Goal: Task Accomplishment & Management: Manage account settings

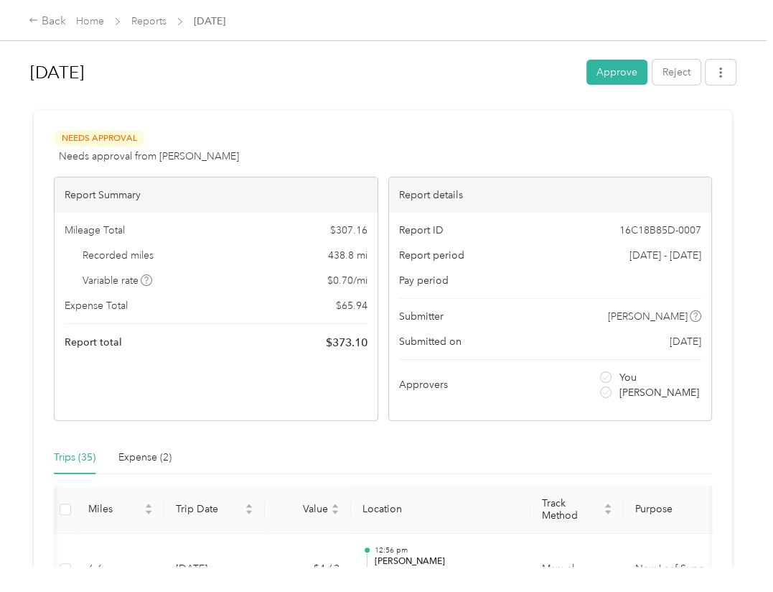
scroll to position [0, 62]
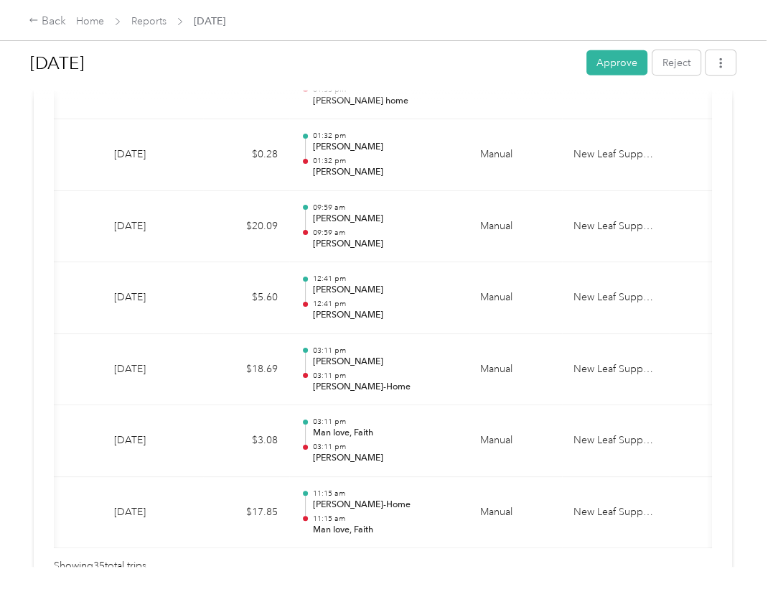
click at [663, 100] on div at bounding box center [383, 94] width 706 height 15
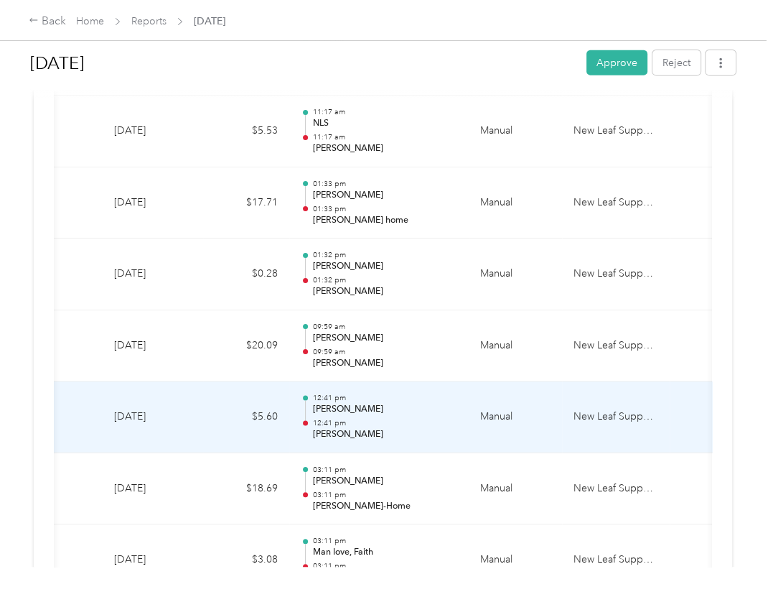
scroll to position [2246, 0]
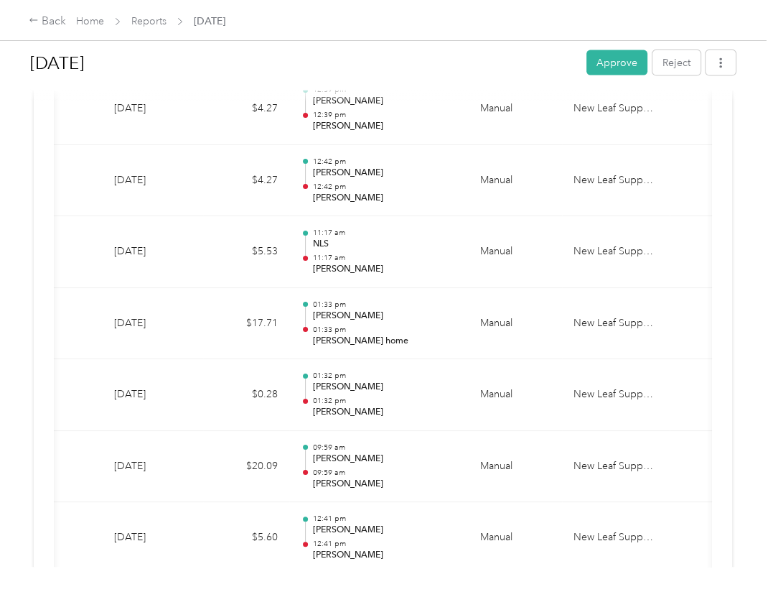
click at [416, 567] on div "Back Home Reports [DATE] [DATE] Approve Reject Needs Approval Needs approval fr…" at bounding box center [383, 296] width 766 height 592
click at [544, 22] on div "Back Home Reports [DATE]" at bounding box center [386, 20] width 773 height 40
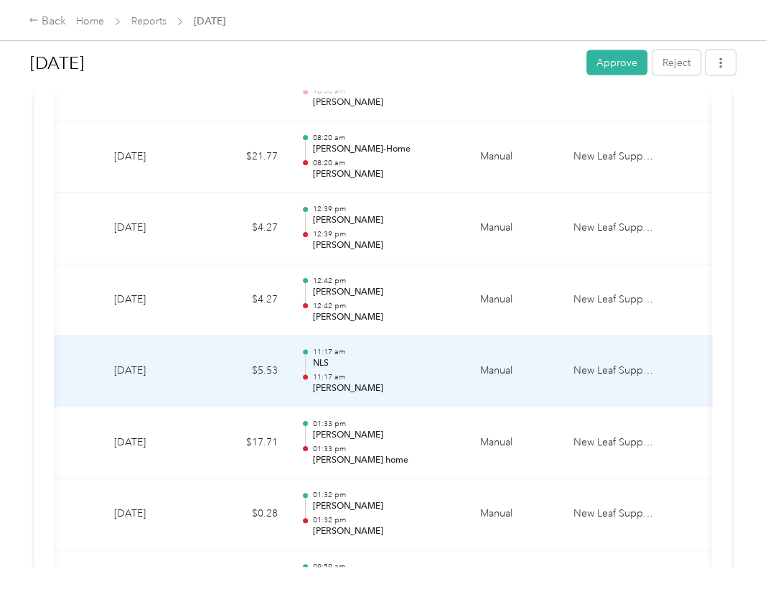
scroll to position [2008, 0]
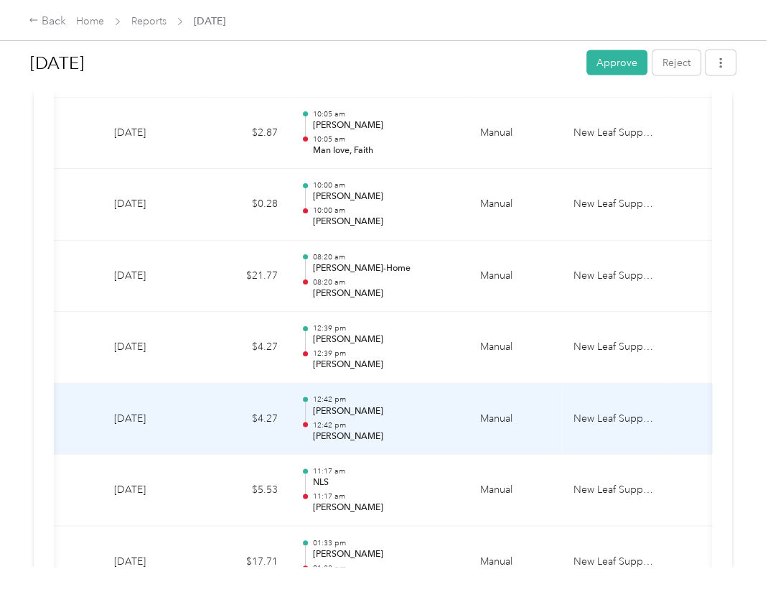
scroll to position [1887, 0]
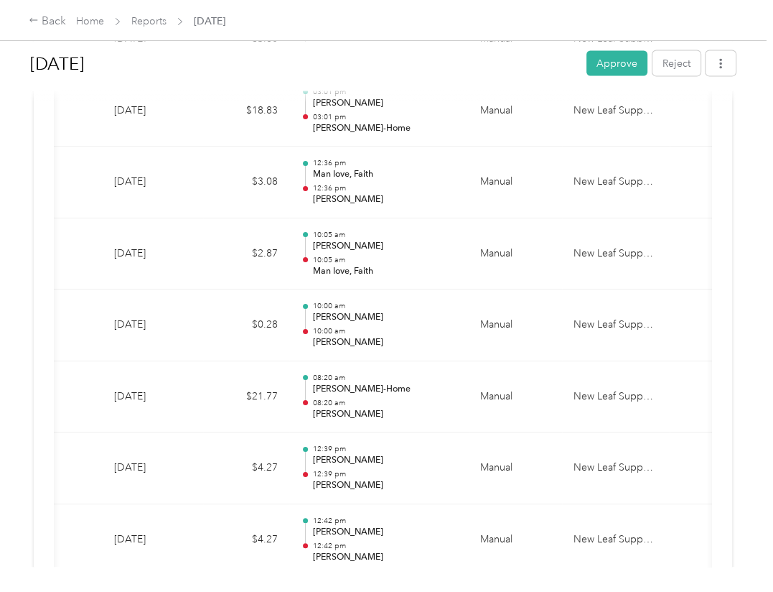
click at [513, 22] on div "Back Home Reports [DATE]" at bounding box center [386, 20] width 773 height 40
click at [517, 23] on div "Back Home Reports [DATE]" at bounding box center [386, 20] width 773 height 40
click at [365, 26] on div "Back Home Reports [DATE]" at bounding box center [386, 20] width 773 height 40
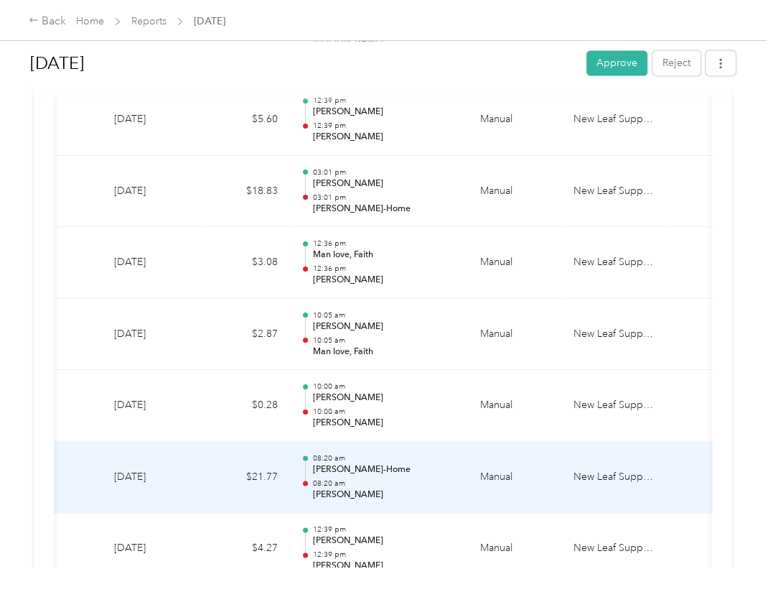
scroll to position [1768, 0]
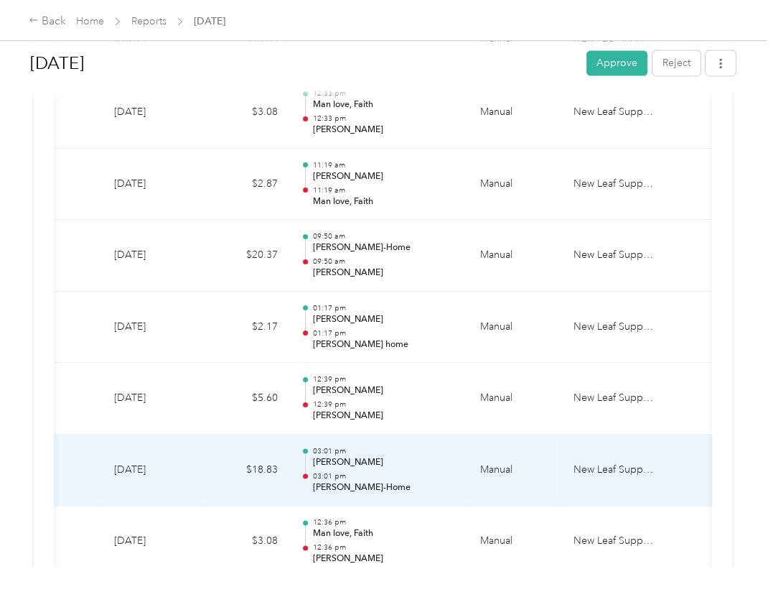
scroll to position [1409, 0]
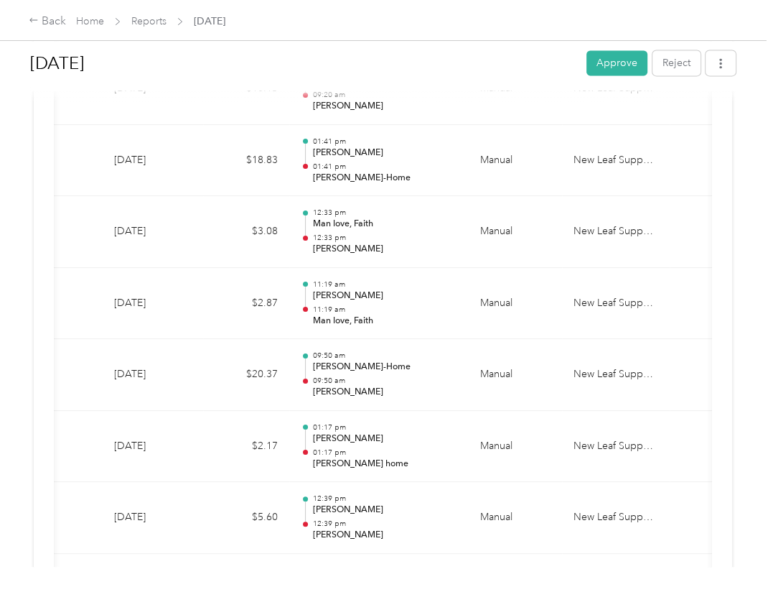
click at [715, 377] on div "Needs Approval Needs approval from [PERSON_NAME] View activity & comments Repor…" at bounding box center [383, 186] width 699 height 2971
click at [719, 309] on div "Needs Approval Needs approval from [PERSON_NAME] View activity & comments Repor…" at bounding box center [383, 186] width 699 height 2971
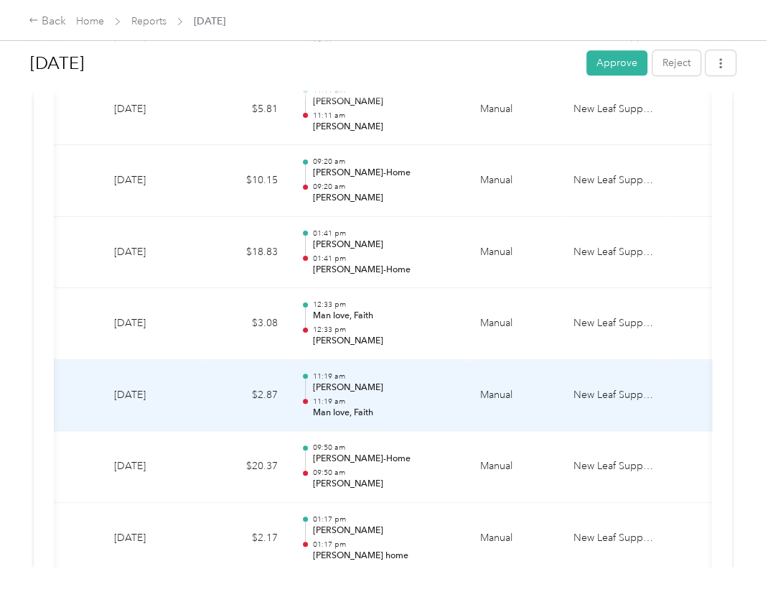
scroll to position [1290, 0]
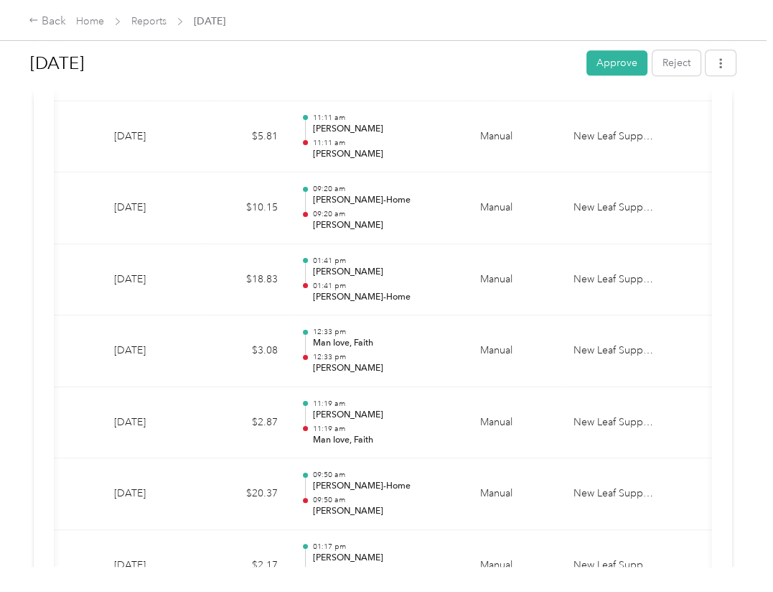
click at [433, 24] on div "Back Home Reports [DATE]" at bounding box center [386, 20] width 773 height 40
click at [439, 71] on h1 "[DATE]" at bounding box center [303, 63] width 546 height 34
click at [711, 347] on div "Needs Approval Needs approval from [PERSON_NAME] View activity & comments Repor…" at bounding box center [383, 305] width 699 height 2971
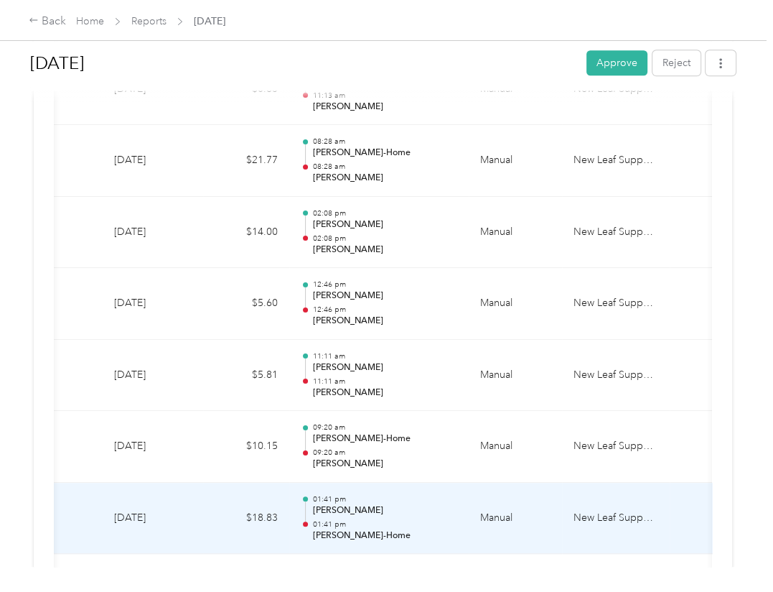
scroll to position [1050, 0]
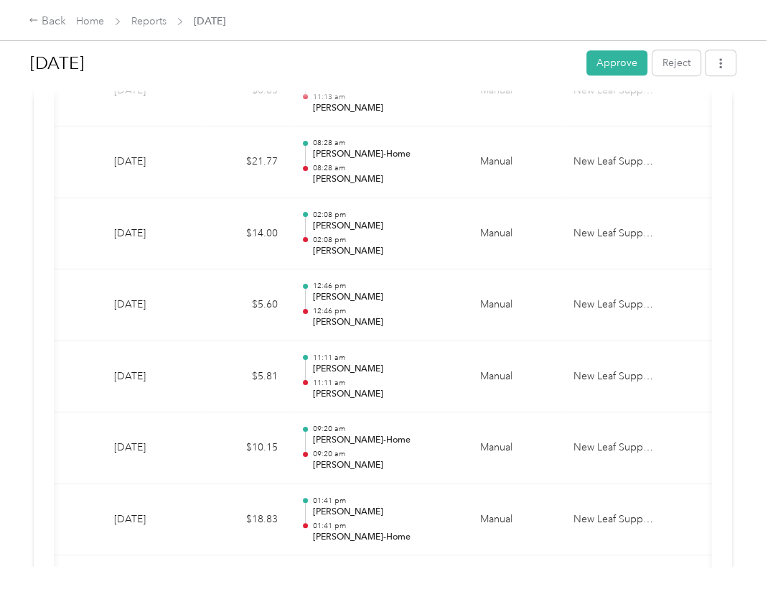
click at [715, 404] on div "Needs Approval Needs approval from [PERSON_NAME] View activity & comments Repor…" at bounding box center [383, 545] width 699 height 2971
click at [467, 58] on h1 "[DATE]" at bounding box center [303, 63] width 546 height 34
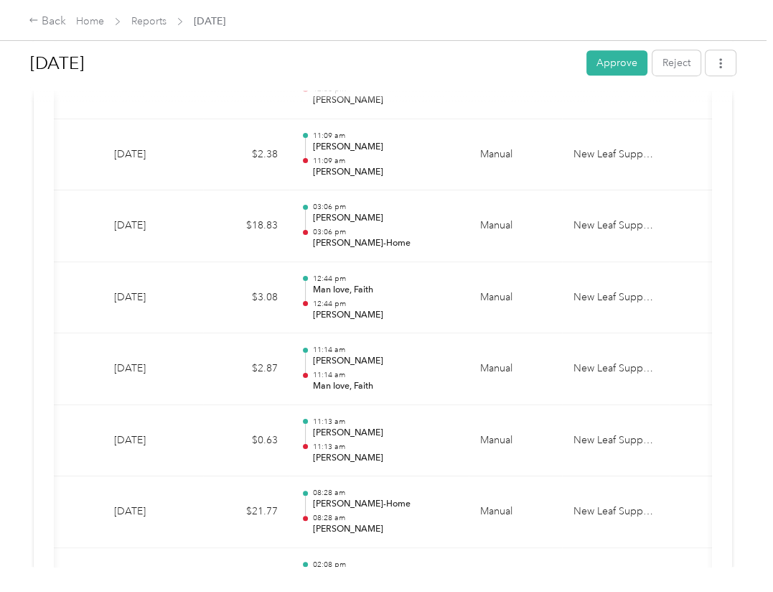
scroll to position [691, 0]
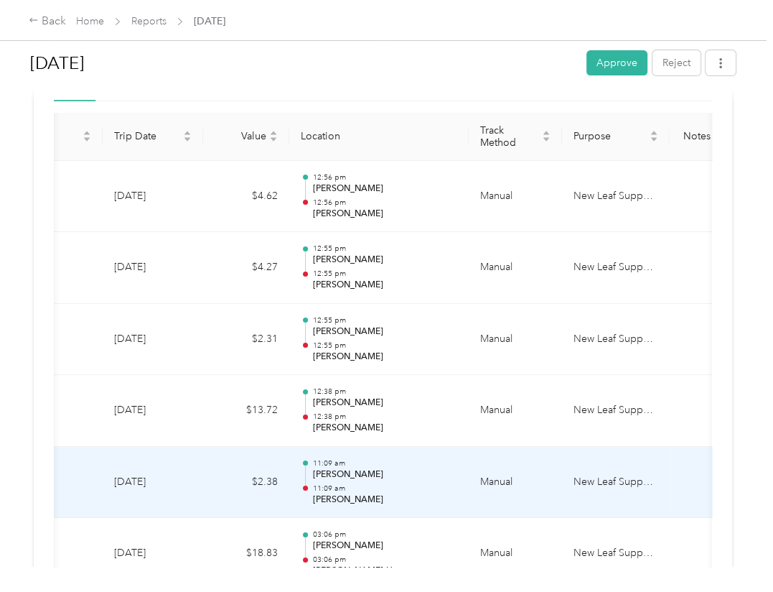
scroll to position [332, 0]
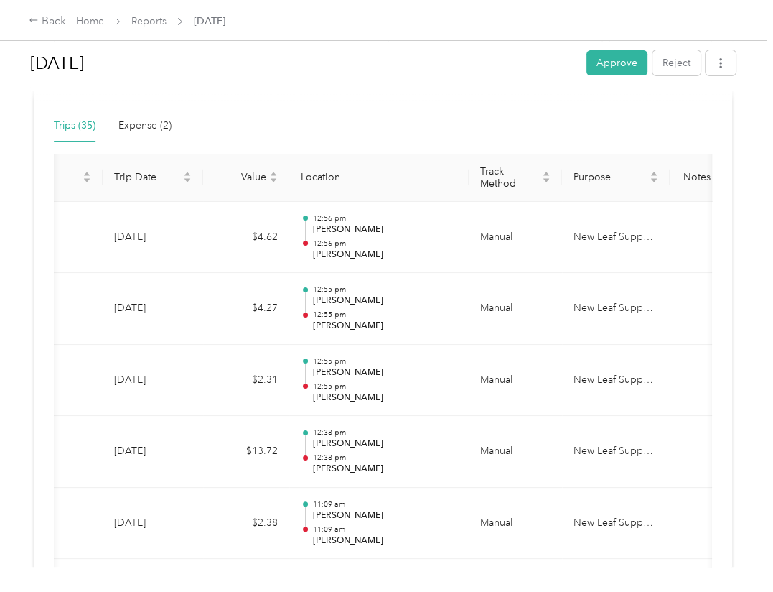
click at [411, 111] on div "Trips (35) Expense (2)" at bounding box center [383, 125] width 658 height 33
click at [499, 47] on h1 "[DATE]" at bounding box center [303, 63] width 546 height 34
click at [617, 62] on button "Approve" at bounding box center [617, 62] width 61 height 25
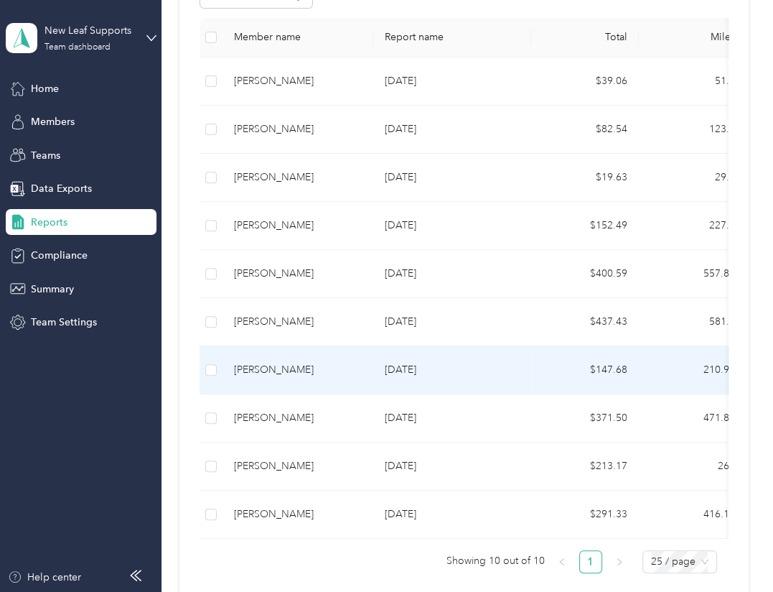
scroll to position [359, 0]
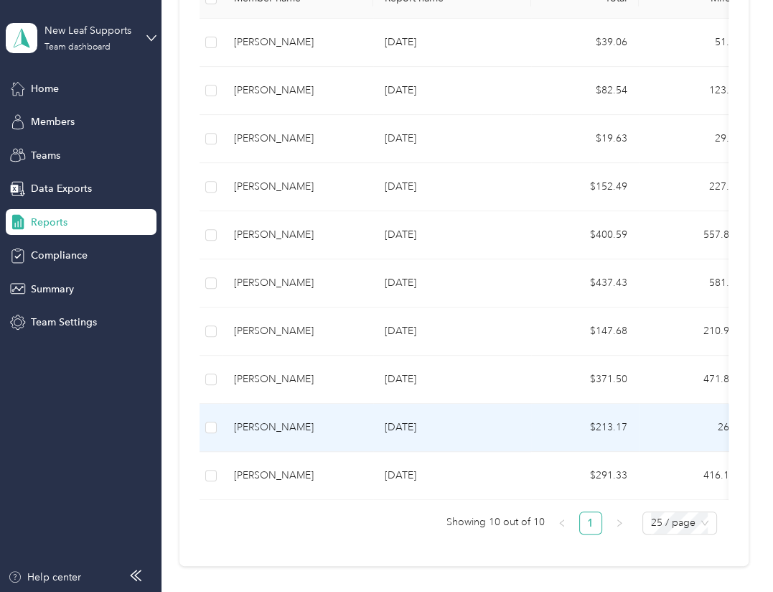
click at [257, 427] on div "[PERSON_NAME]" at bounding box center [298, 427] width 128 height 16
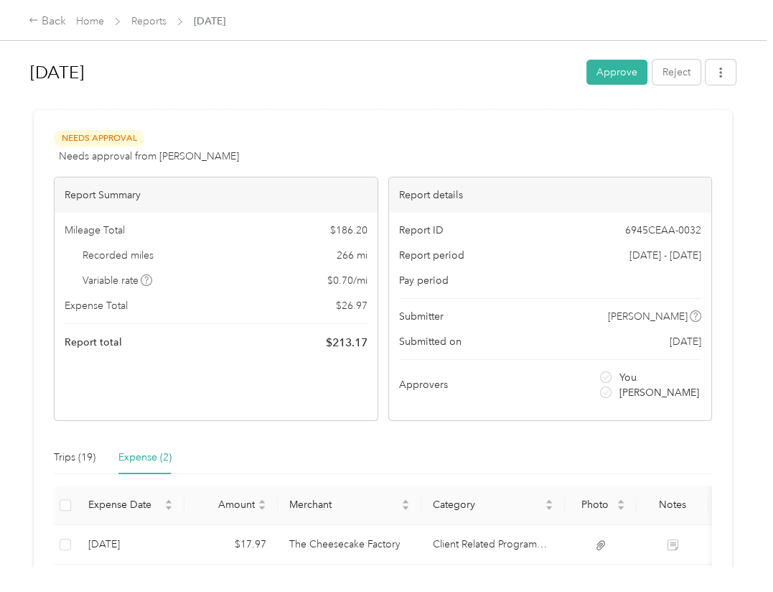
scroll to position [119, 0]
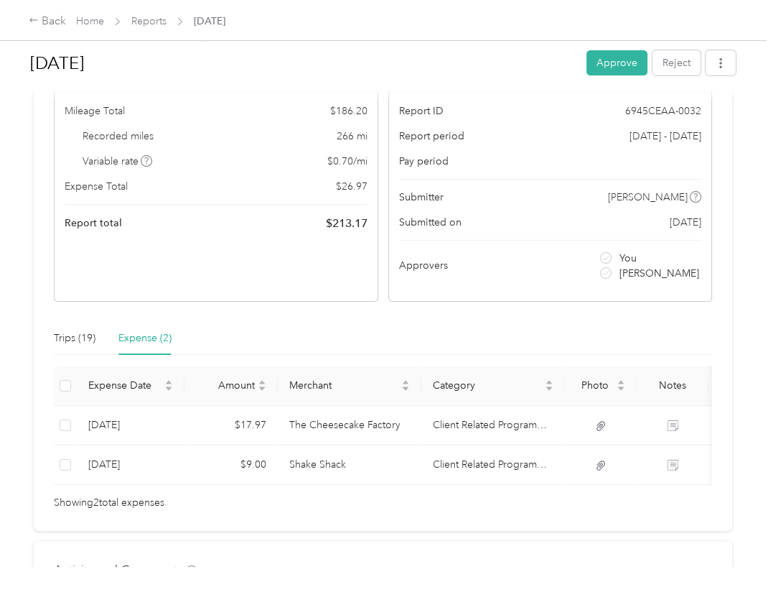
click at [743, 320] on div "[DATE] Approve Reject Needs Approval Needs approval from [PERSON_NAME] View act…" at bounding box center [383, 283] width 766 height 567
click at [383, 332] on div "Trips (19) Expense (2)" at bounding box center [383, 338] width 658 height 33
click at [606, 323] on div "Trips (19) Expense (2)" at bounding box center [383, 338] width 658 height 33
click at [302, 335] on div "Trips (19) Expense (2)" at bounding box center [383, 338] width 658 height 33
click at [66, 338] on div "Trips (19)" at bounding box center [75, 338] width 42 height 16
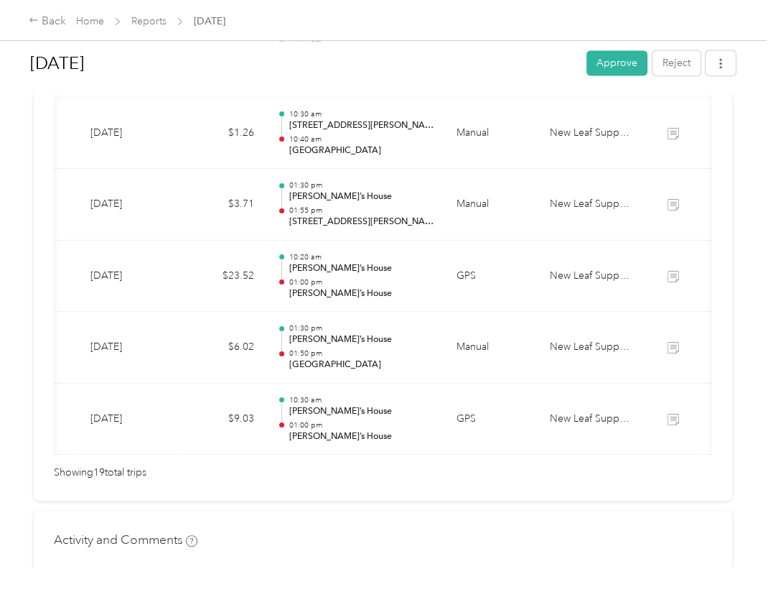
scroll to position [0, 115]
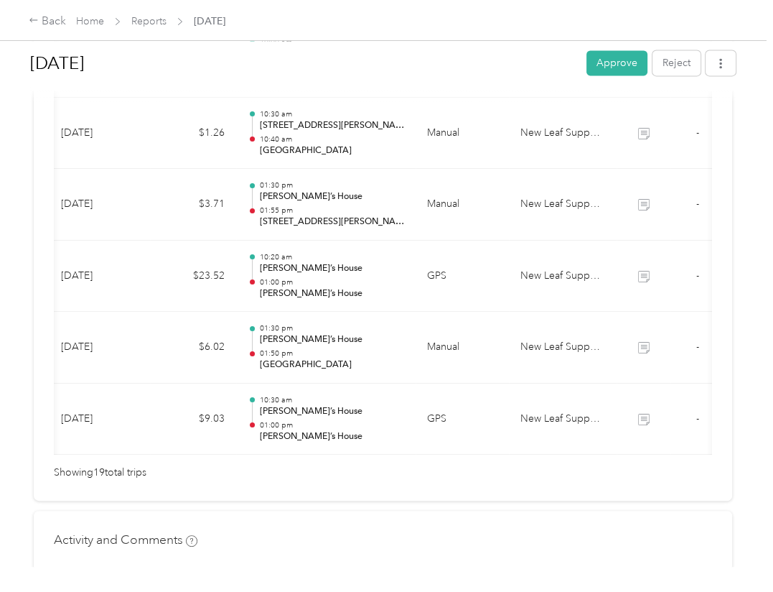
click at [702, 19] on div "Back Home Reports [DATE]" at bounding box center [386, 20] width 773 height 40
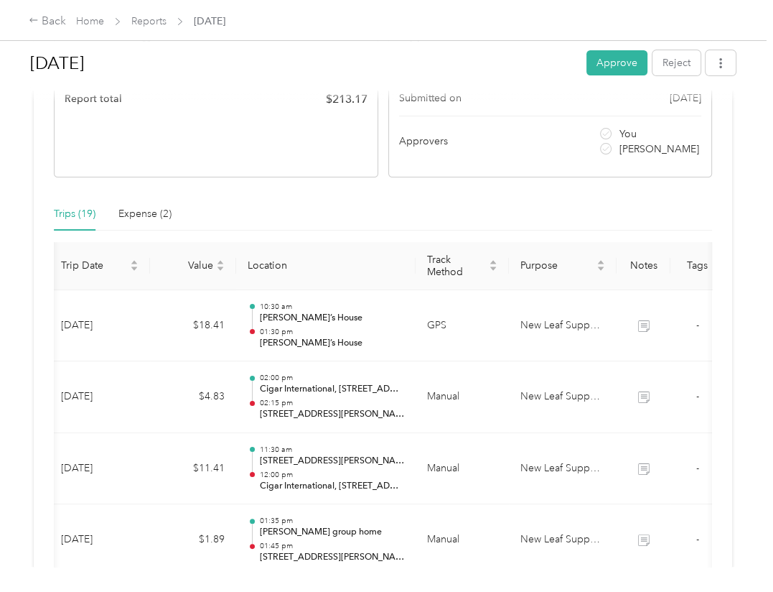
scroll to position [239, 0]
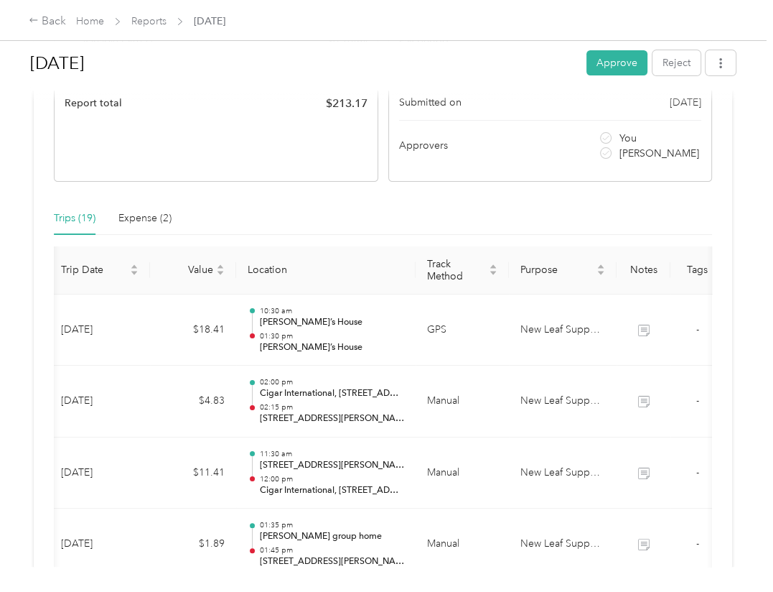
click at [353, 24] on div "Back Home Reports [DATE]" at bounding box center [386, 20] width 773 height 40
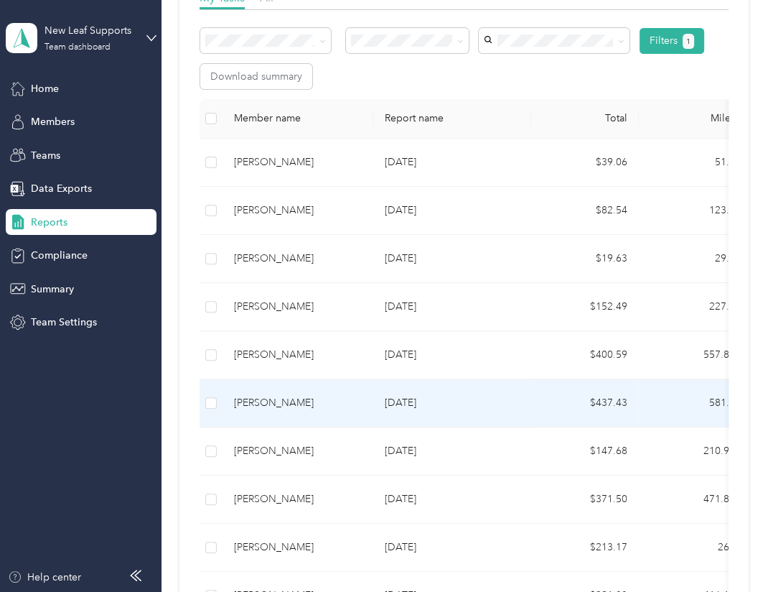
scroll to position [359, 0]
